Goal: Check status

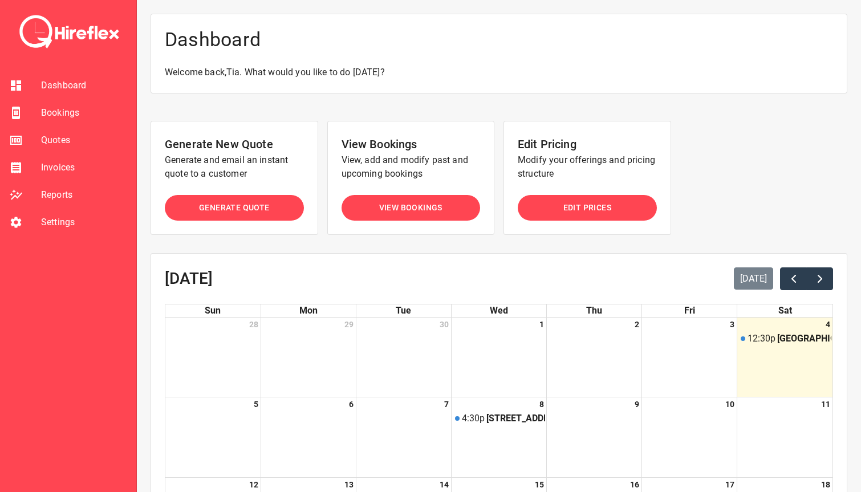
click at [63, 112] on span "Bookings" at bounding box center [84, 113] width 86 height 14
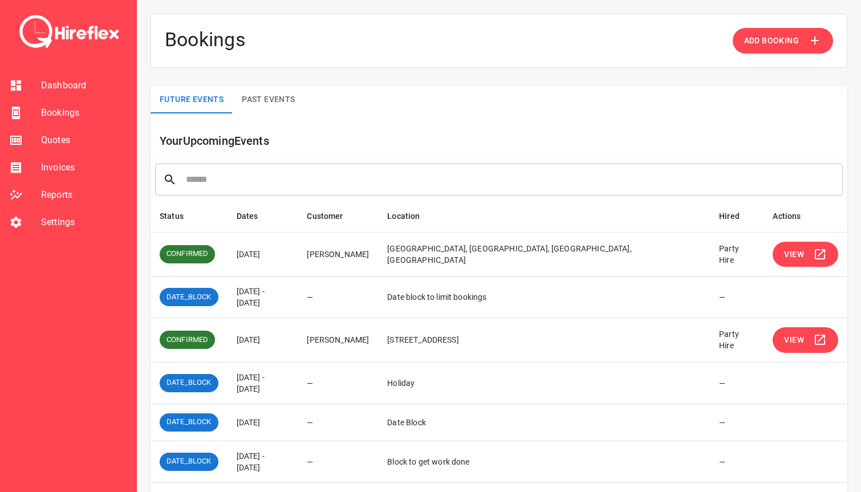
scroll to position [57, 0]
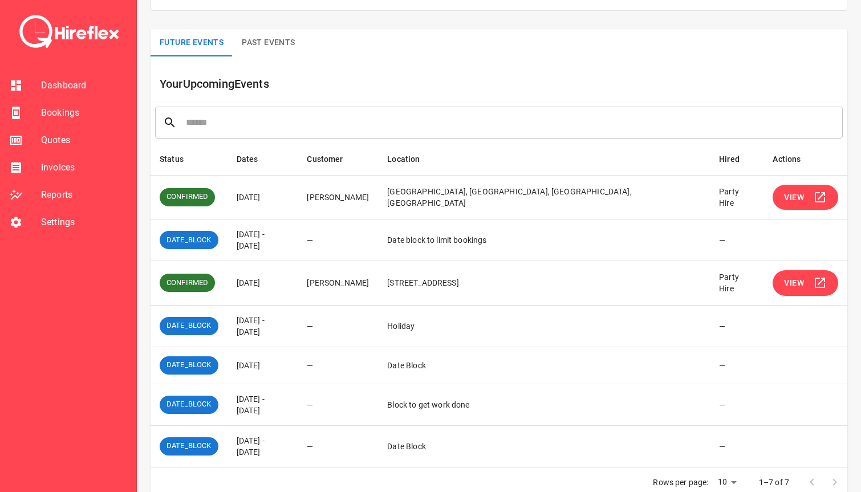
click at [793, 276] on span "View" at bounding box center [794, 283] width 20 height 14
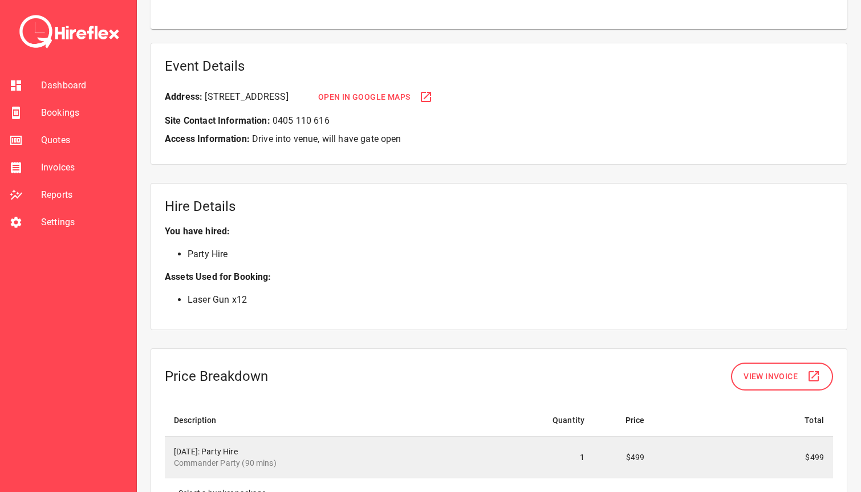
scroll to position [700, 0]
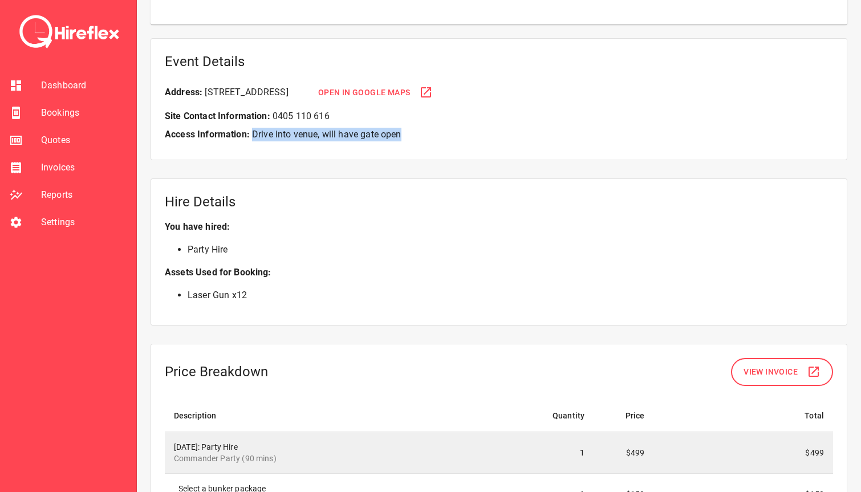
drag, startPoint x: 251, startPoint y: 133, endPoint x: 415, endPoint y: 133, distance: 163.7
click at [415, 133] on p "Access Information: Drive into venue, will have gate open" at bounding box center [499, 135] width 668 height 14
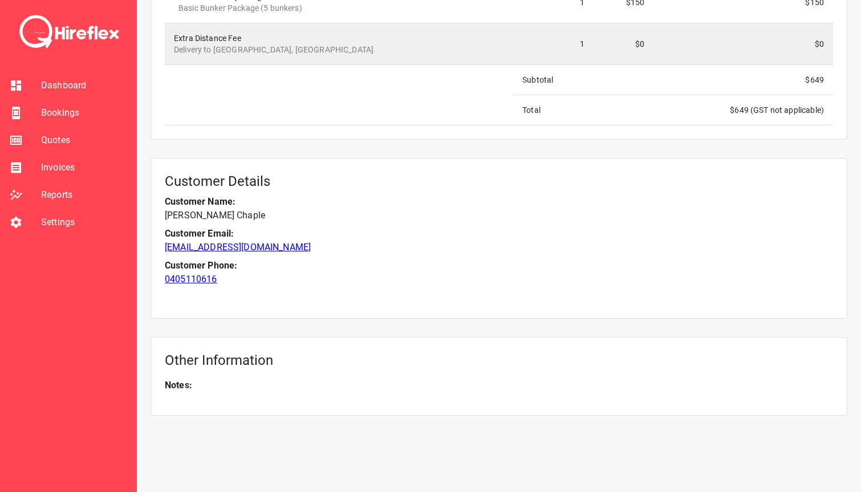
scroll to position [1193, 0]
click at [72, 94] on li "Dashboard" at bounding box center [68, 85] width 136 height 27
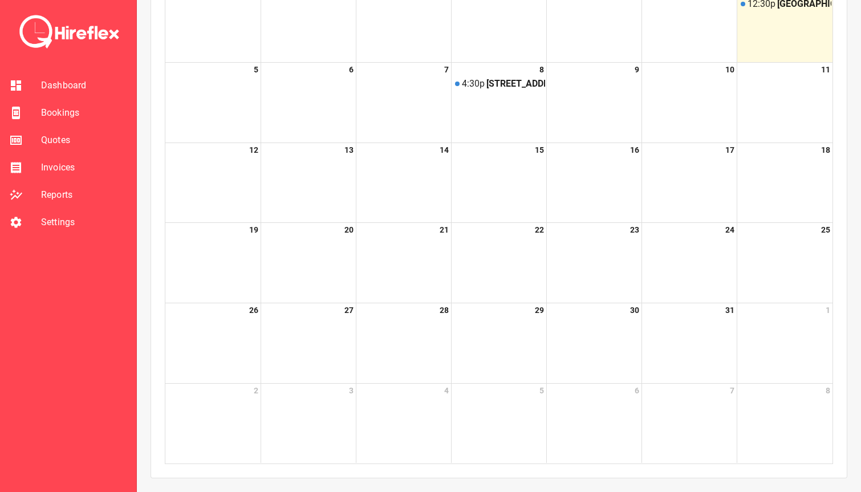
scroll to position [335, 0]
click at [76, 83] on span "Dashboard" at bounding box center [84, 86] width 86 height 14
click at [66, 115] on span "Bookings" at bounding box center [84, 113] width 86 height 14
